Goal: Book appointment/travel/reservation

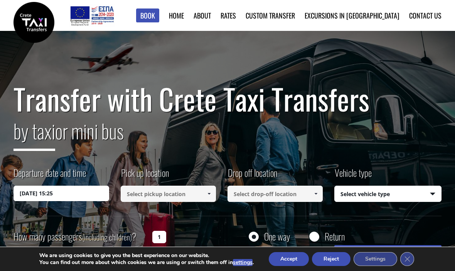
click at [74, 194] on input "01/09/2025 15:25" at bounding box center [61, 193] width 95 height 15
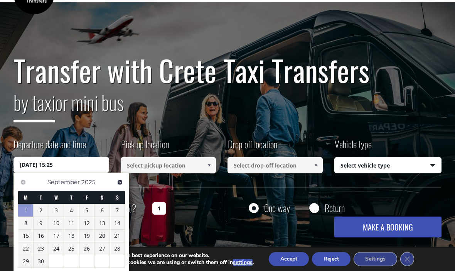
scroll to position [30, 0]
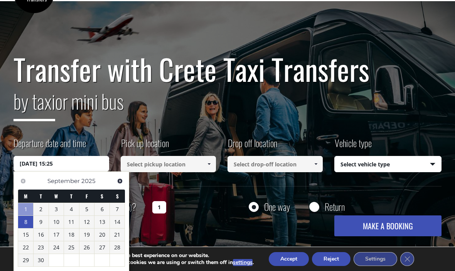
click at [30, 222] on link "8" at bounding box center [25, 222] width 15 height 12
type input "08/09/2025 00:00"
click at [191, 166] on input at bounding box center [168, 164] width 95 height 16
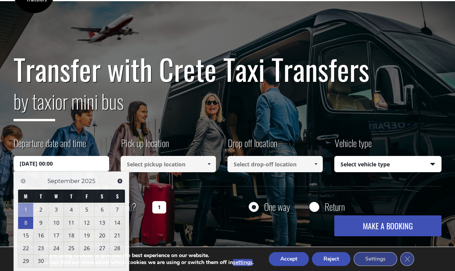
scroll to position [29, 0]
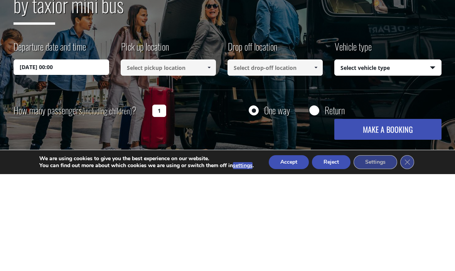
click at [211, 156] on link at bounding box center [209, 164] width 13 height 16
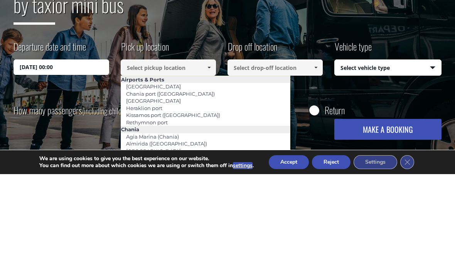
click at [158, 199] on link "Heraklion port" at bounding box center [144, 204] width 46 height 11
type input "Heraklion port"
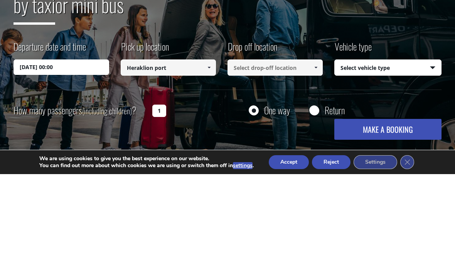
click at [292, 156] on input at bounding box center [275, 164] width 95 height 16
click at [316, 161] on span at bounding box center [316, 164] width 6 height 6
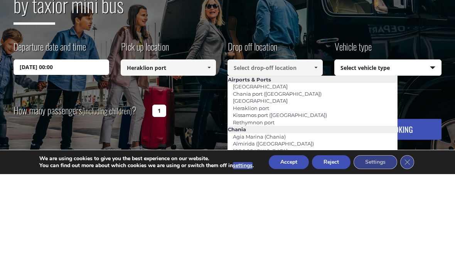
click at [277, 192] on link "[GEOGRAPHIC_DATA]" at bounding box center [260, 197] width 65 height 11
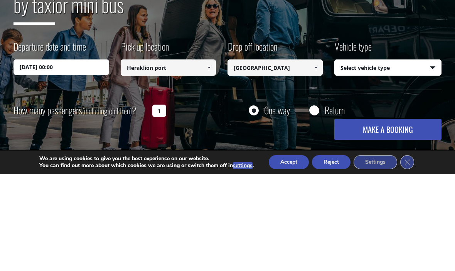
click at [312, 156] on link at bounding box center [316, 164] width 13 height 16
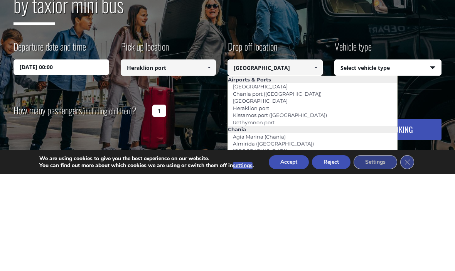
click at [278, 185] on link "Chania port ([GEOGRAPHIC_DATA])" at bounding box center [277, 190] width 99 height 11
type input "Chania port ([GEOGRAPHIC_DATA])"
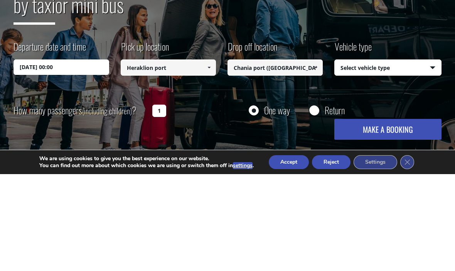
click at [430, 157] on select "Select vehicle type Taxi (4 passengers) Mercedes E Class Mini Van (7 passengers…" at bounding box center [388, 165] width 106 height 16
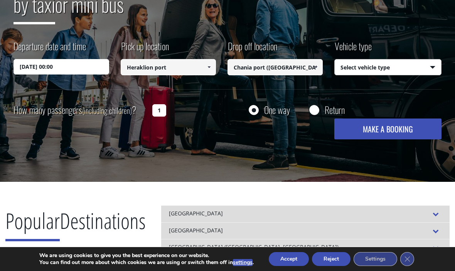
select select "540"
click at [154, 112] on input "1" at bounding box center [159, 110] width 14 height 12
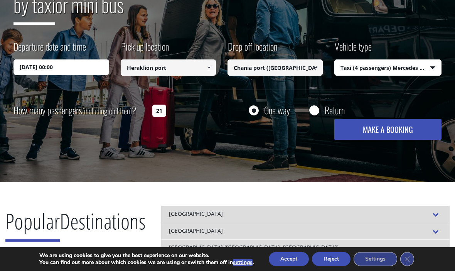
type input "1"
click at [164, 108] on input "1" at bounding box center [159, 111] width 14 height 12
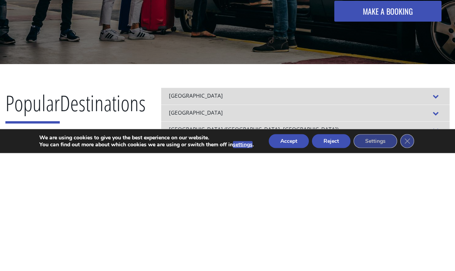
type input "2"
click at [394, 119] on button "MAKE A BOOKING" at bounding box center [388, 129] width 107 height 21
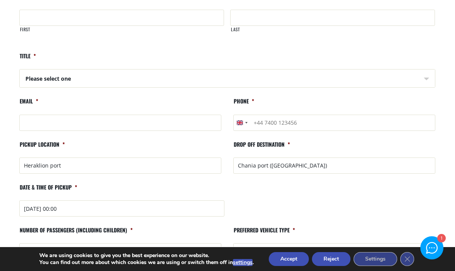
scroll to position [27, 0]
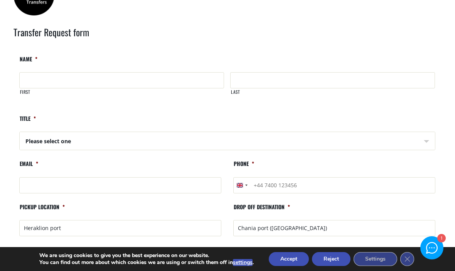
click at [56, 81] on input "First" at bounding box center [121, 80] width 205 height 16
type input "Euan"
type input "Mackie"
click at [144, 137] on select "Please select one Mr Mrs" at bounding box center [227, 141] width 415 height 19
select select "Mr"
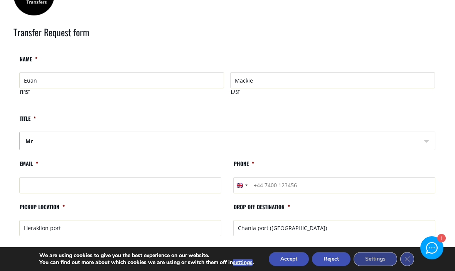
click at [132, 181] on input "Email *" at bounding box center [120, 185] width 202 height 16
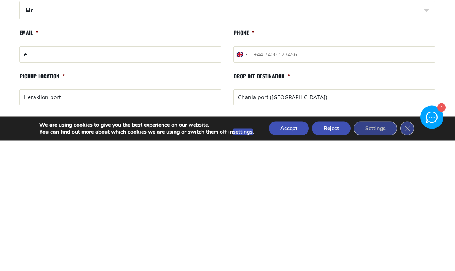
type input "em"
type input "emackie@tiscali.co.uk"
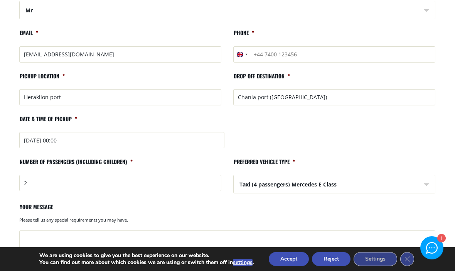
click at [313, 56] on input "Phone *" at bounding box center [334, 54] width 202 height 16
click at [319, 56] on input "Phone *" at bounding box center [334, 55] width 202 height 16
click at [320, 55] on input "Phone *" at bounding box center [334, 55] width 202 height 16
click at [312, 56] on input "+4407747462911" at bounding box center [334, 55] width 202 height 16
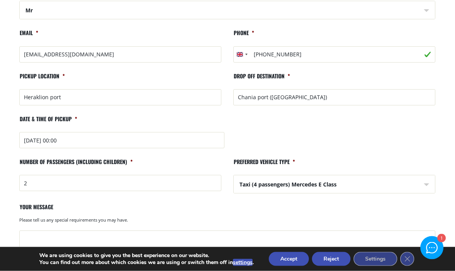
click at [311, 56] on input "+4407747462911" at bounding box center [334, 55] width 202 height 16
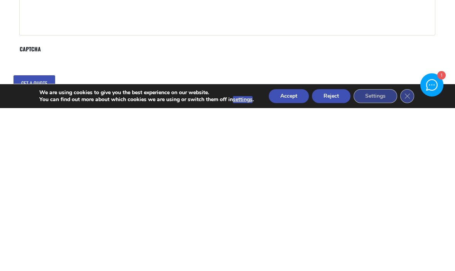
type input "+447747462911"
click at [291, 252] on button "Accept" at bounding box center [289, 259] width 40 height 14
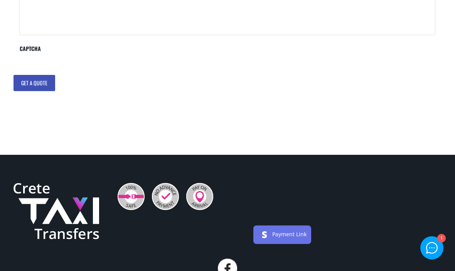
click at [39, 80] on input "Get a quote" at bounding box center [35, 83] width 42 height 16
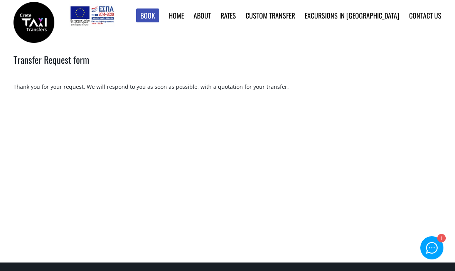
click at [35, 24] on img at bounding box center [34, 22] width 41 height 41
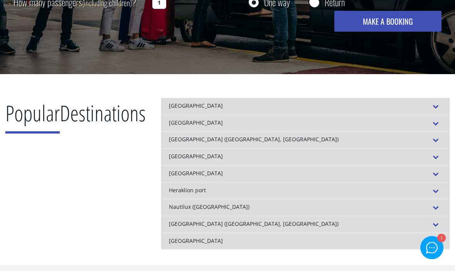
scroll to position [234, 0]
click at [433, 156] on span at bounding box center [436, 156] width 12 height 9
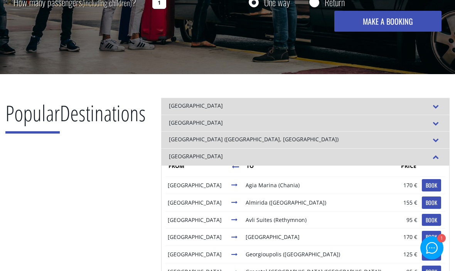
scroll to position [9, 0]
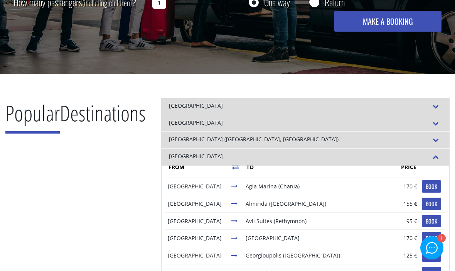
click at [429, 157] on div "[GEOGRAPHIC_DATA]" at bounding box center [305, 156] width 289 height 17
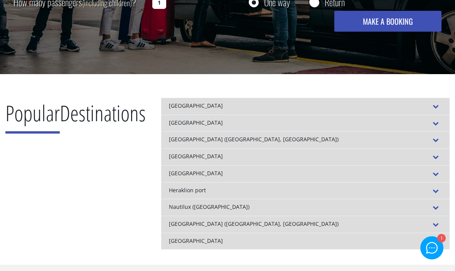
click at [436, 188] on span at bounding box center [436, 190] width 12 height 9
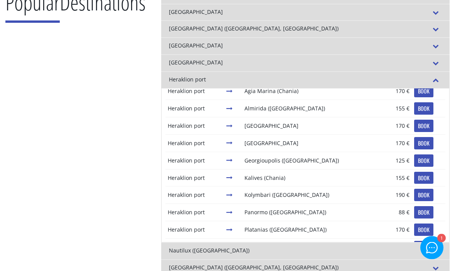
scroll to position [346, 0]
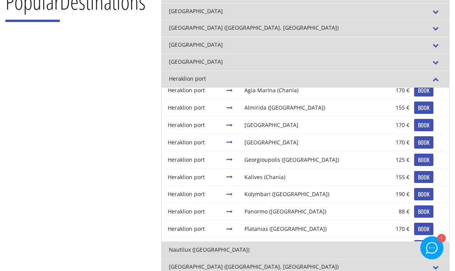
click at [437, 78] on span at bounding box center [436, 79] width 12 height 9
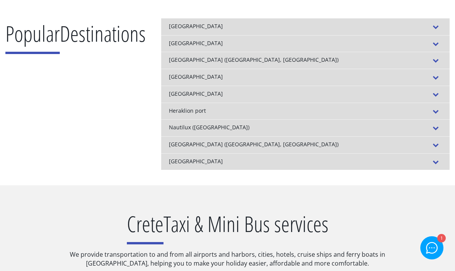
scroll to position [315, 0]
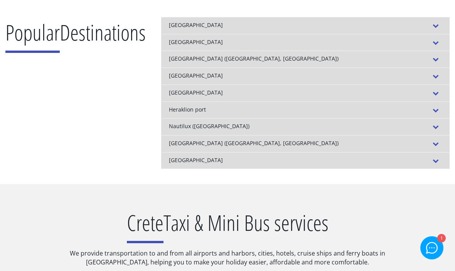
click at [432, 44] on span at bounding box center [436, 42] width 12 height 9
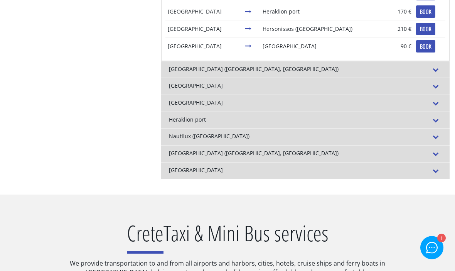
scroll to position [437, 0]
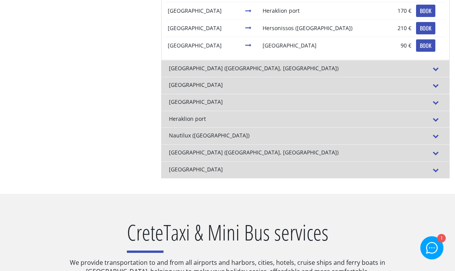
click at [437, 259] on div "1" at bounding box center [432, 248] width 22 height 22
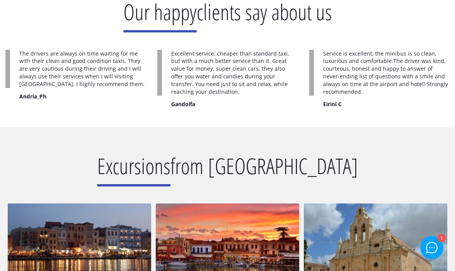
scroll to position [1364, 0]
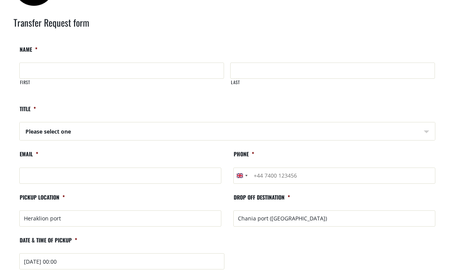
scroll to position [38, 0]
